Goal: Transaction & Acquisition: Purchase product/service

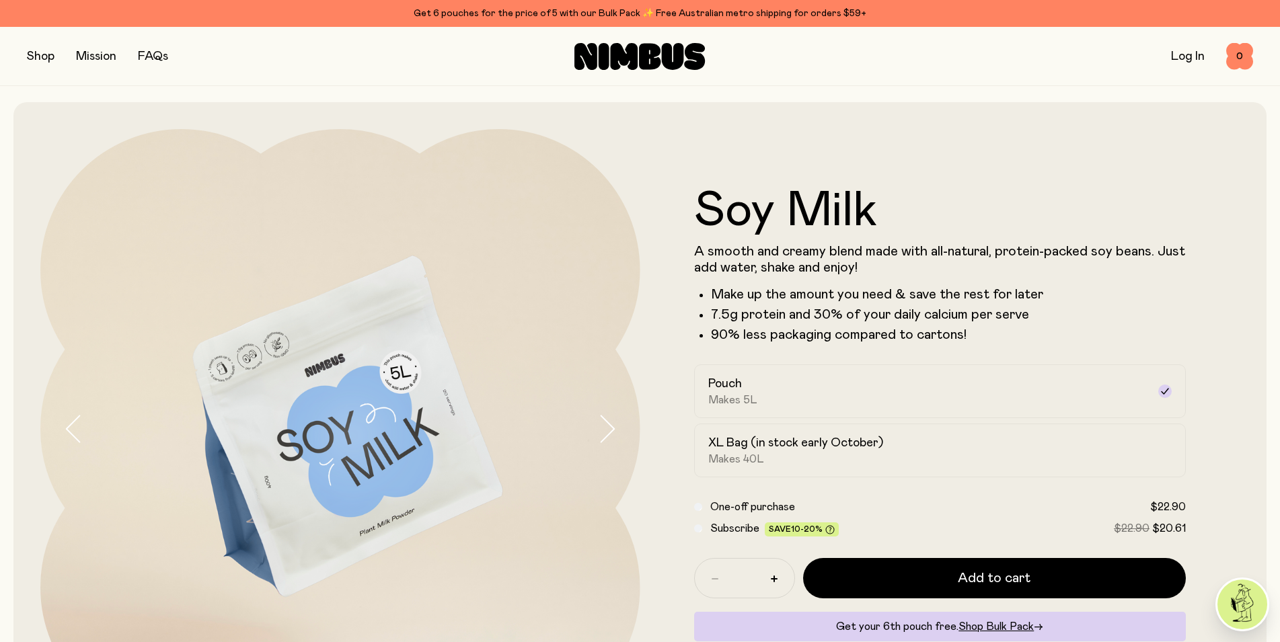
click at [44, 54] on button "button" at bounding box center [41, 56] width 28 height 19
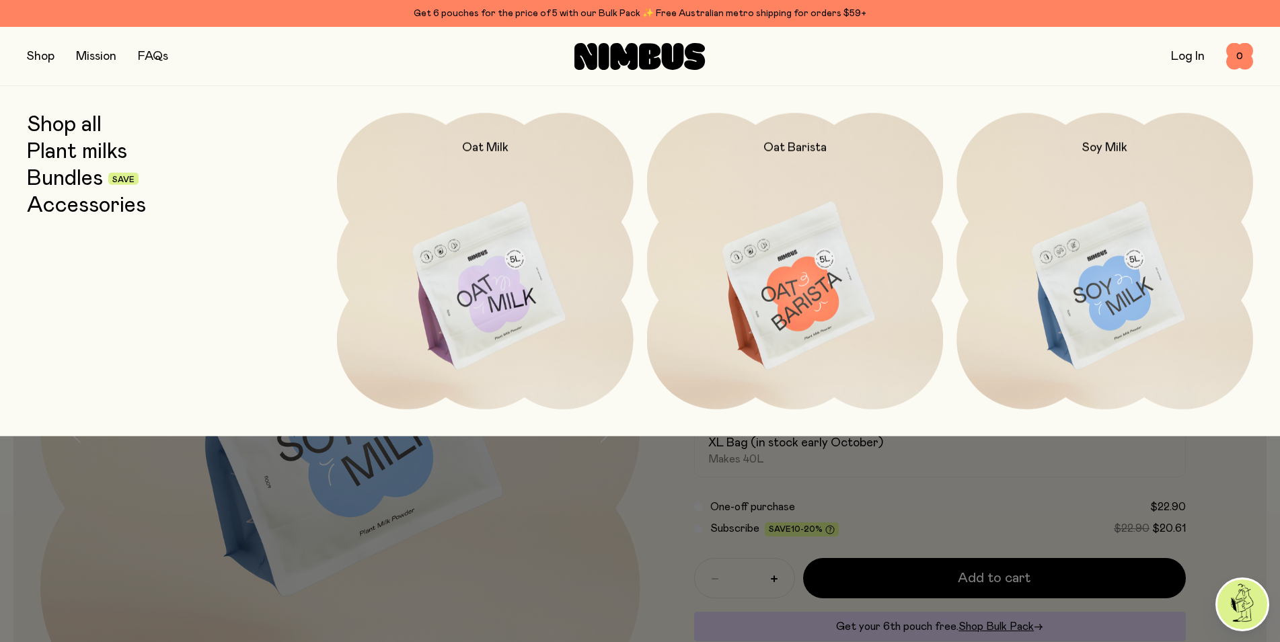
click at [1184, 56] on link "Log In" at bounding box center [1188, 56] width 34 height 12
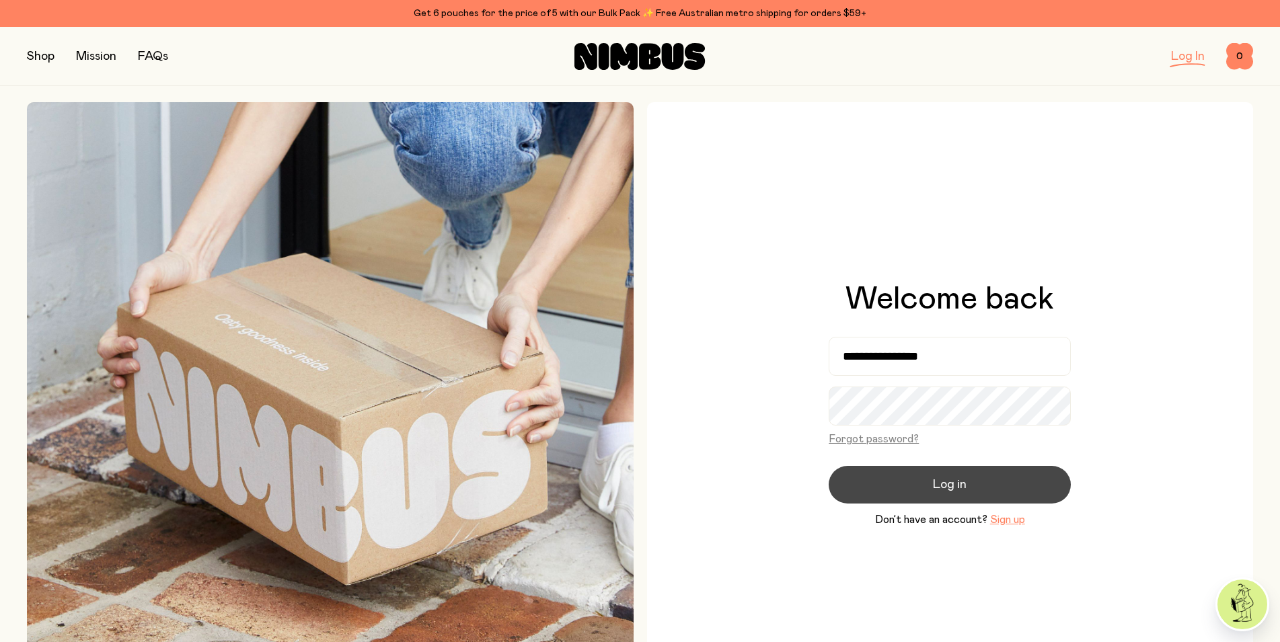
click at [965, 482] on span "Log in" at bounding box center [950, 485] width 34 height 19
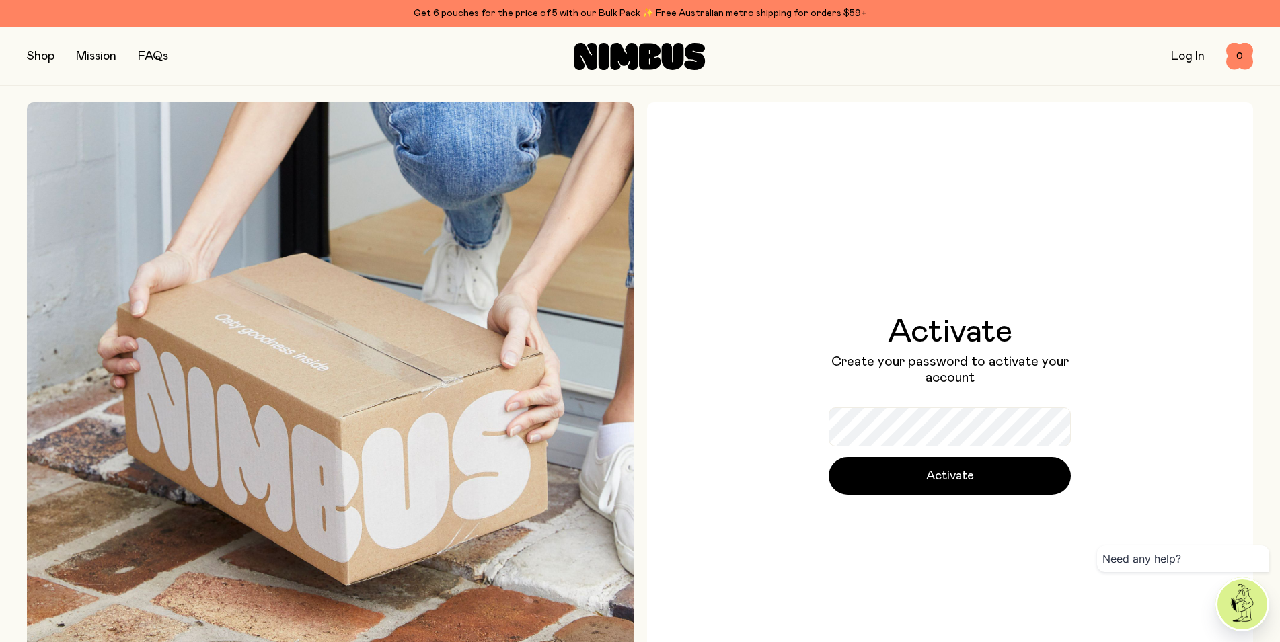
click at [42, 55] on button "button" at bounding box center [41, 56] width 28 height 19
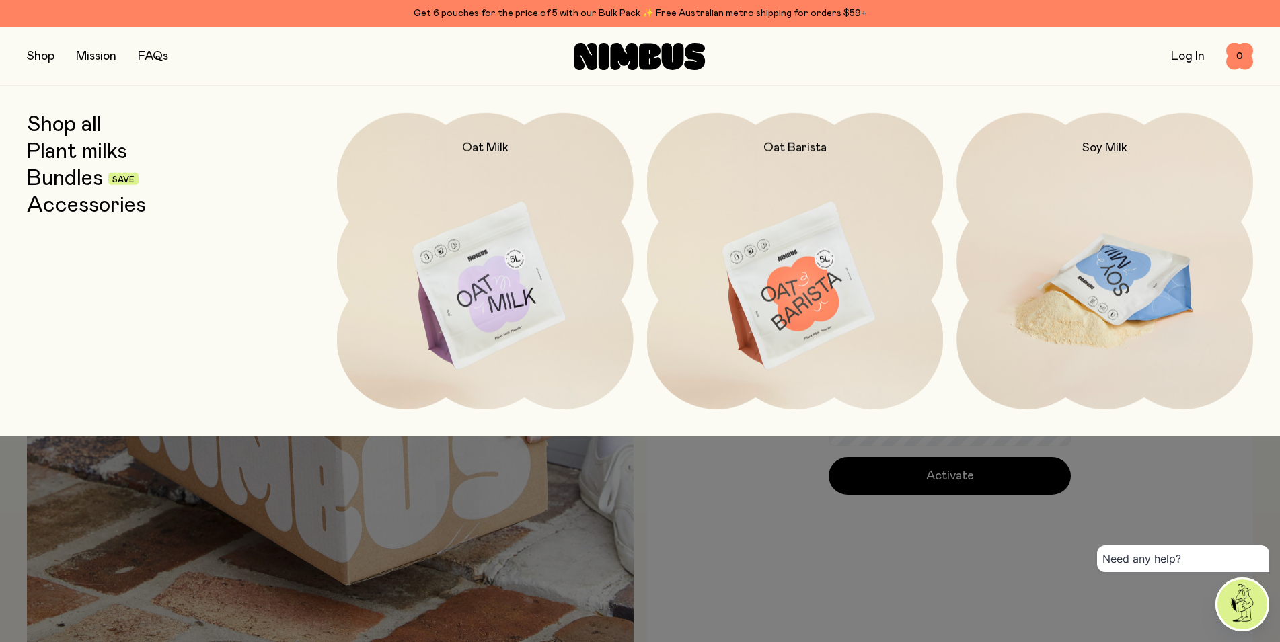
click at [1095, 274] on img at bounding box center [1104, 287] width 297 height 348
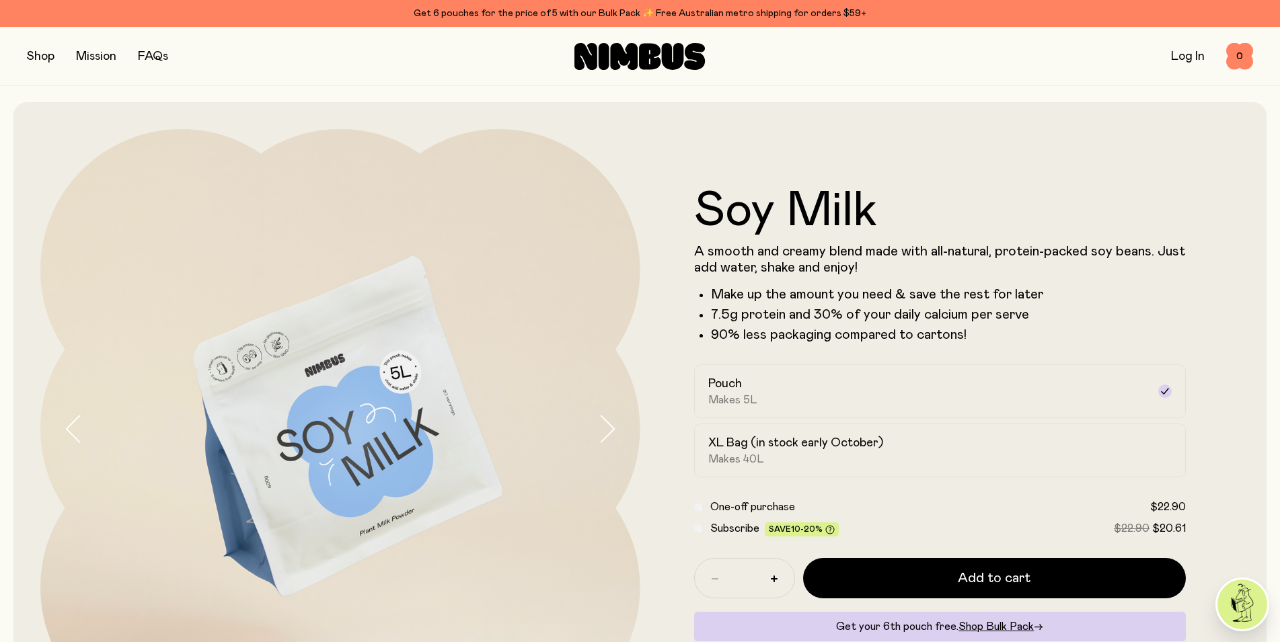
click at [41, 54] on button "button" at bounding box center [41, 56] width 28 height 19
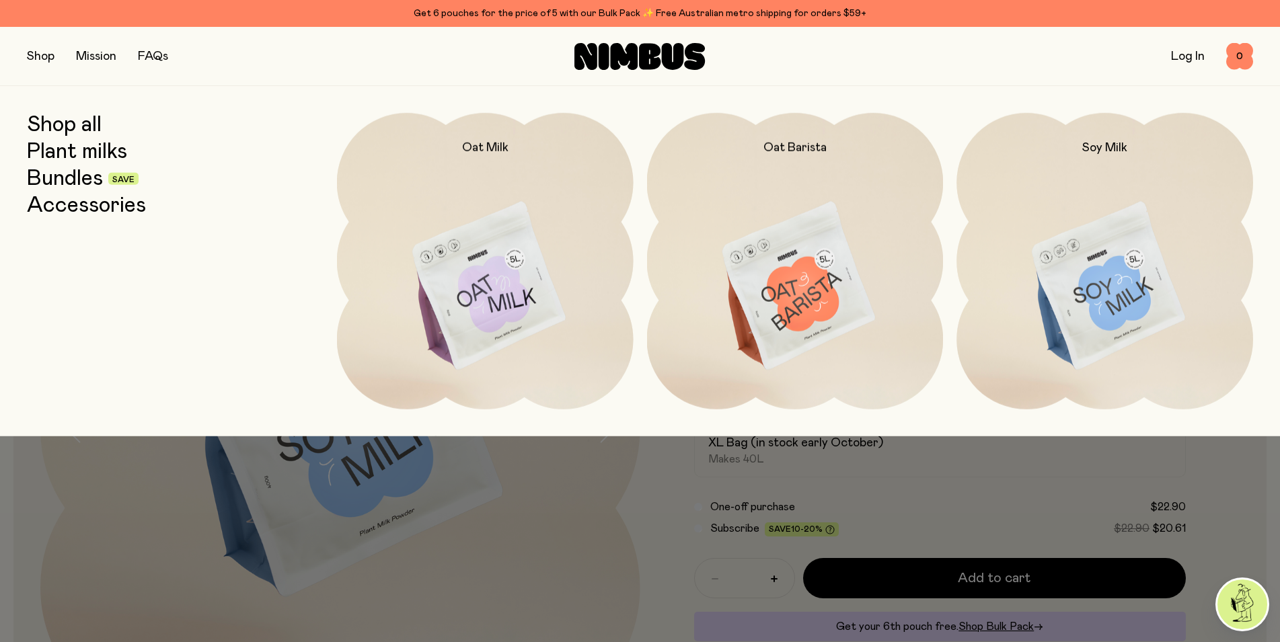
click at [70, 181] on link "Bundles" at bounding box center [65, 179] width 76 height 24
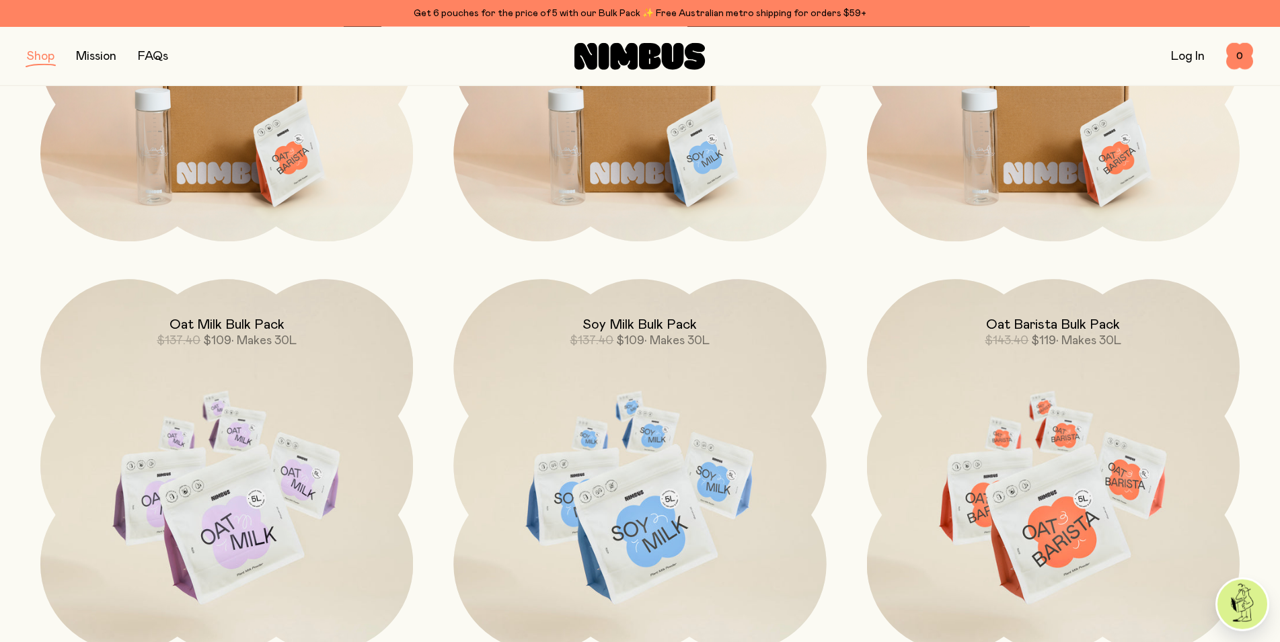
scroll to position [549, 0]
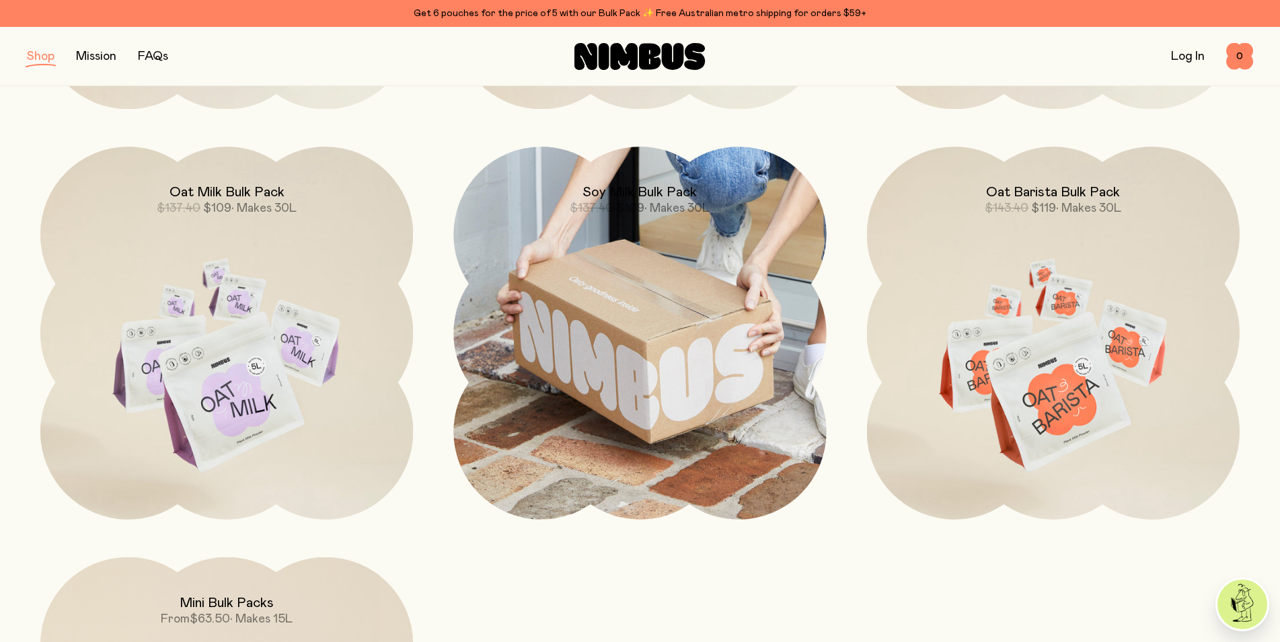
click at [638, 367] on img at bounding box center [639, 333] width 373 height 373
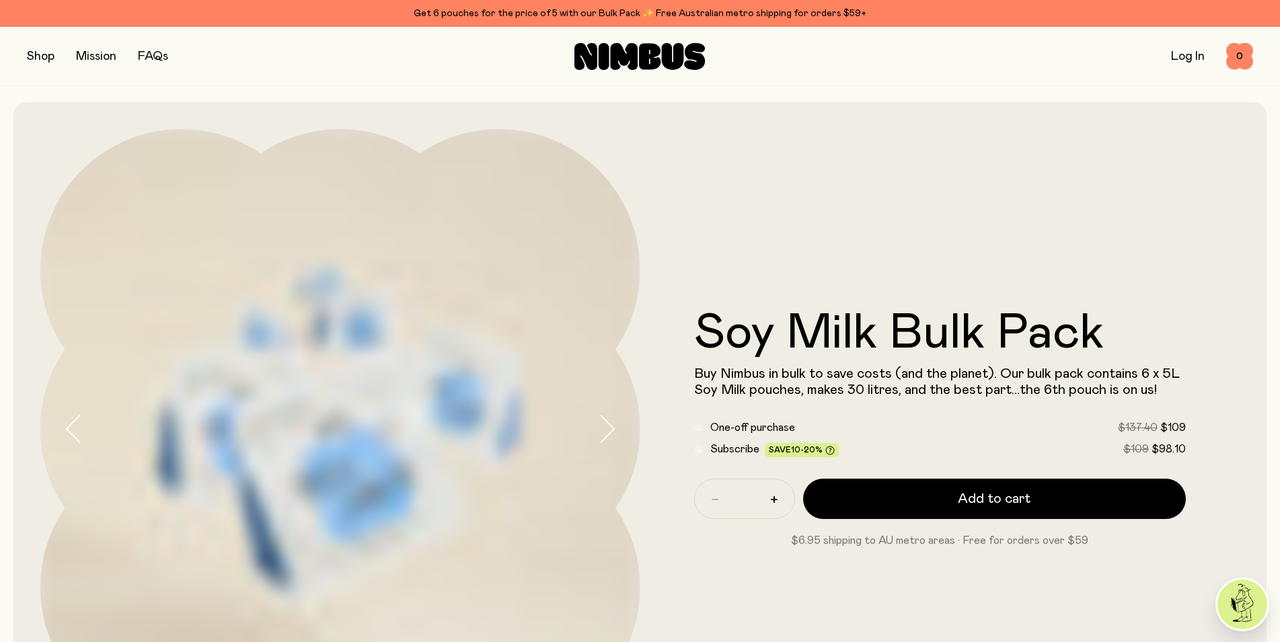
scroll to position [206, 0]
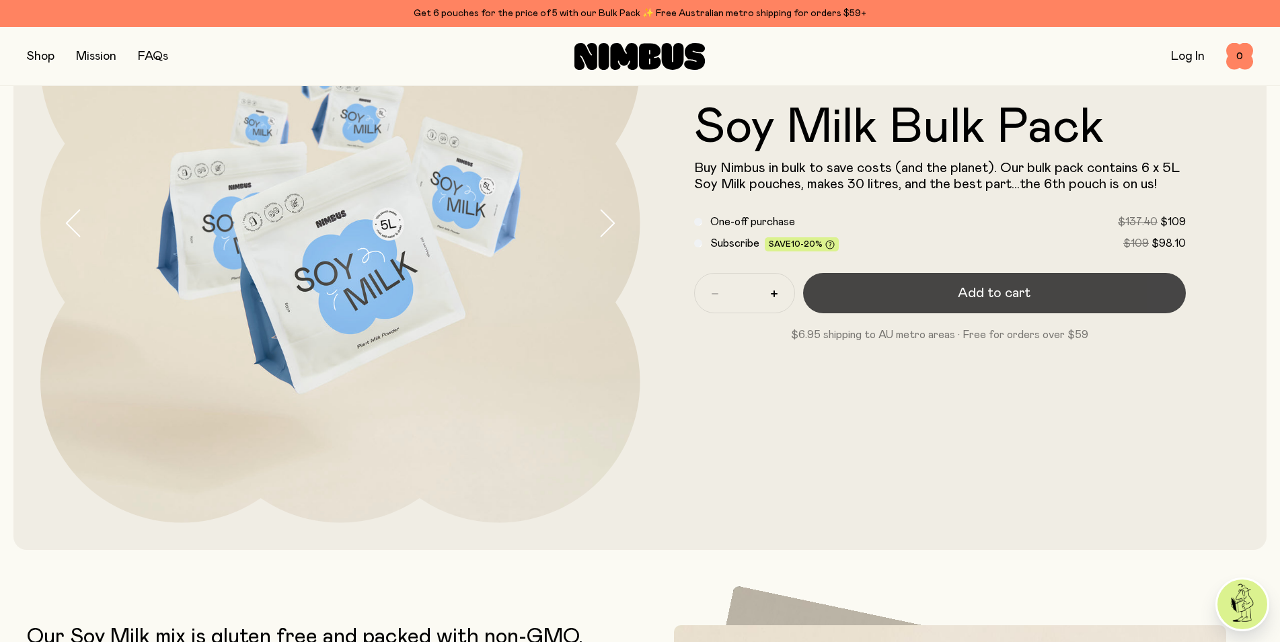
click at [997, 299] on span "Add to cart" at bounding box center [994, 293] width 73 height 19
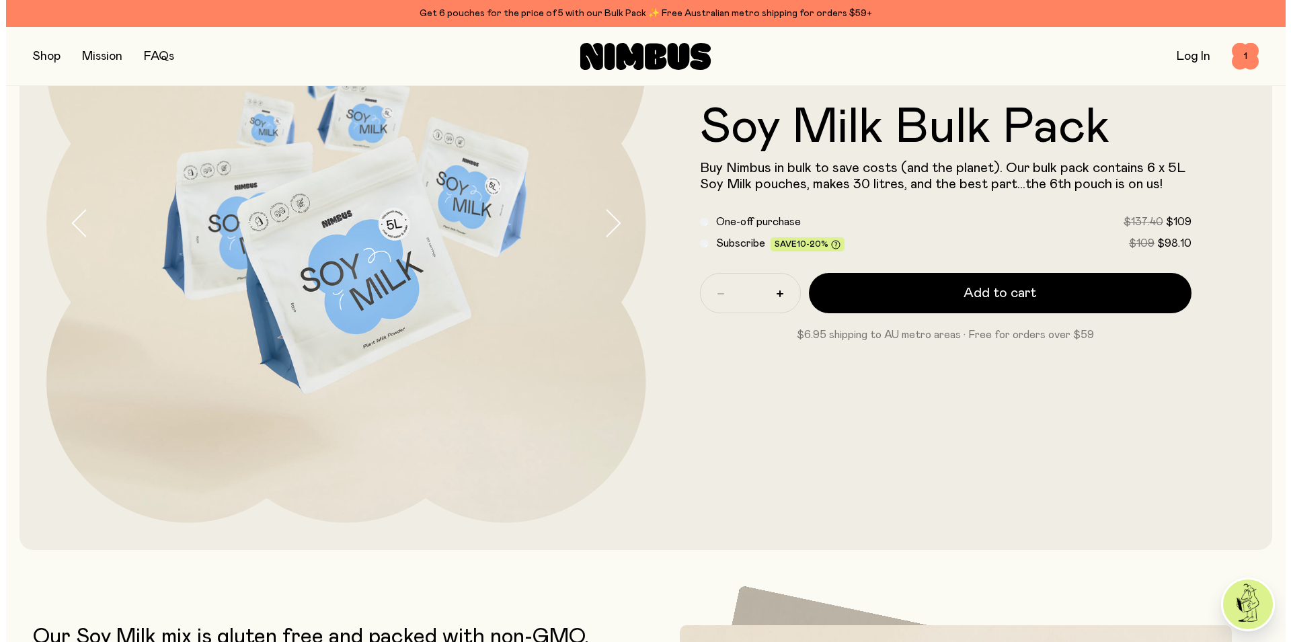
scroll to position [0, 0]
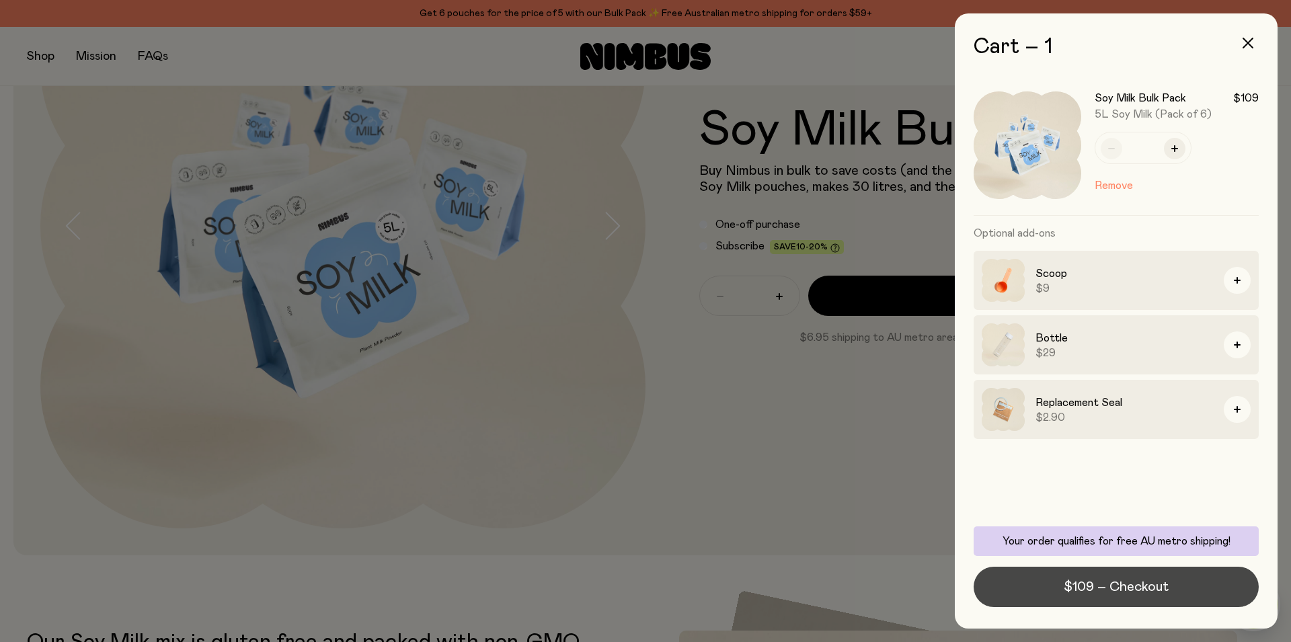
click at [1121, 585] on span "$109 – Checkout" at bounding box center [1116, 587] width 105 height 19
